Goal: Contribute content: Add original content to the website for others to see

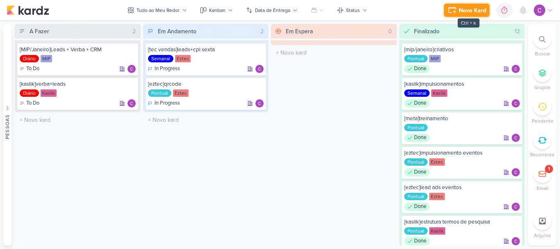
click at [472, 7] on div "Novo Kard" at bounding box center [471, 10] width 27 height 9
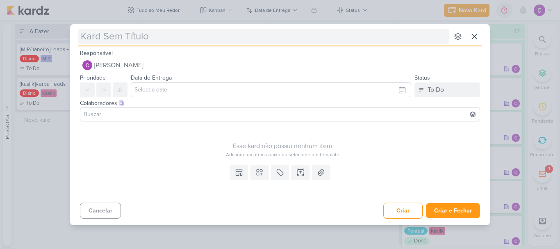
type input "["
type input "[kaslik"
type input "[kaslik]criat"
type input "[kaslik]criativos"
type input "[[PERSON_NAME]]criativos his"
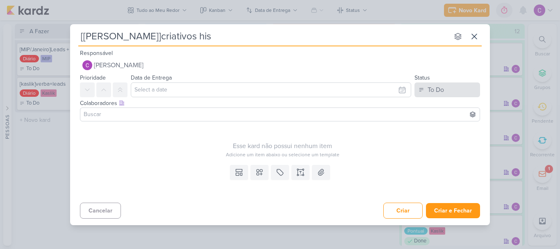
type input "[[PERSON_NAME]]criativos his"
click at [426, 89] on button "To Do" at bounding box center [447, 89] width 66 height 15
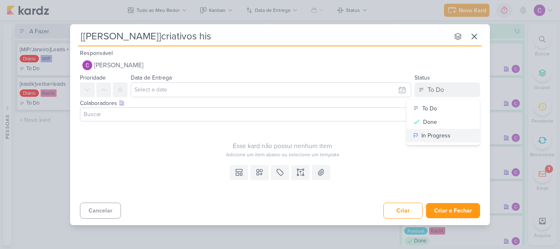
click at [438, 139] on div "In Progress" at bounding box center [435, 135] width 29 height 9
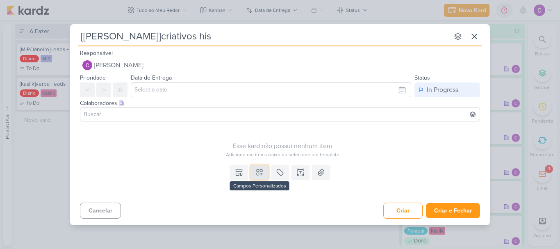
click at [263, 168] on button at bounding box center [259, 172] width 18 height 15
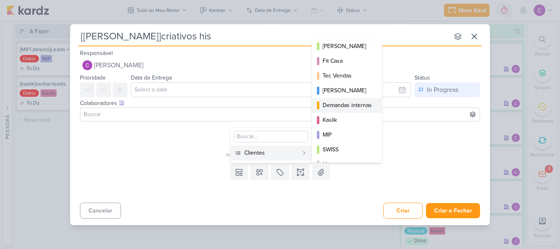
scroll to position [119, 0]
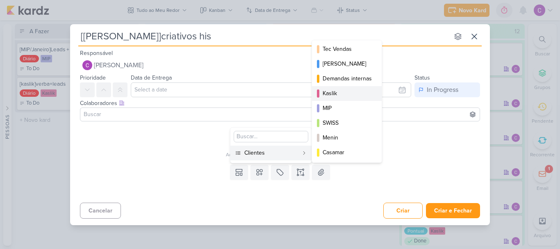
drag, startPoint x: 341, startPoint y: 92, endPoint x: 328, endPoint y: 124, distance: 34.2
click at [341, 92] on div "Kaslik" at bounding box center [346, 93] width 49 height 9
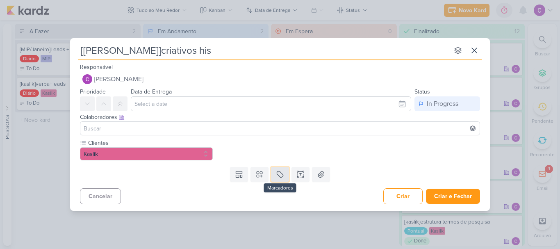
click at [283, 173] on icon at bounding box center [280, 174] width 8 height 8
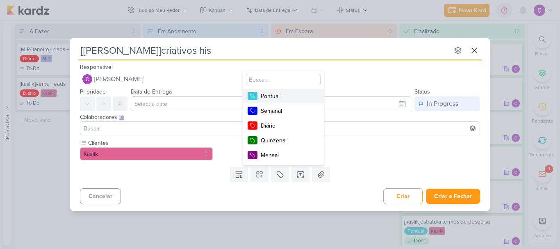
click at [271, 100] on div "Pontual" at bounding box center [287, 96] width 53 height 9
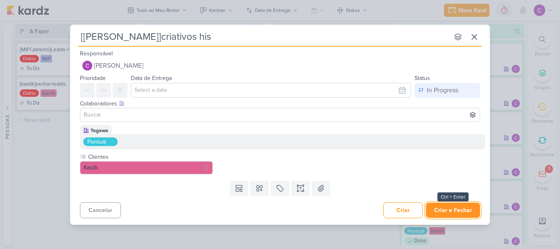
click at [451, 209] on button "Criar e Fechar" at bounding box center [453, 209] width 54 height 15
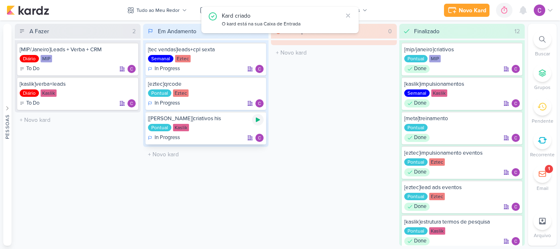
click at [259, 119] on icon at bounding box center [257, 119] width 7 height 7
